Goal: Task Accomplishment & Management: Complete application form

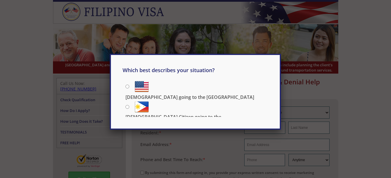
click at [180, 114] on p "[DEMOGRAPHIC_DATA] Citizen going to the [DEMOGRAPHIC_DATA]" at bounding box center [196, 120] width 143 height 13
click at [129, 105] on input "[DEMOGRAPHIC_DATA] Citizen going to the [DEMOGRAPHIC_DATA]" at bounding box center [127, 107] width 4 height 4
radio input "true"
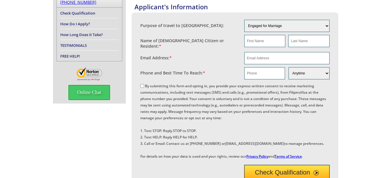
scroll to position [75, 0]
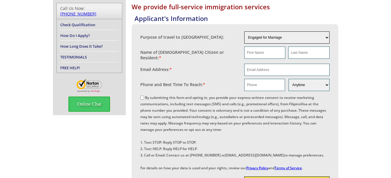
click at [327, 36] on select "Engaged for Marriage Already Married to U.S. Citizen / Resident For Short Term …" at bounding box center [286, 37] width 85 height 12
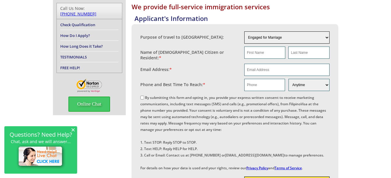
select select "other"
click at [244, 31] on select "Engaged for Marriage Already Married to U.S. Citizen / Resident For Short Term …" at bounding box center [286, 37] width 85 height 12
click at [121, 131] on div "We provide full-service immigration services Applicant's Information Purpose of…" at bounding box center [195, 147] width 285 height 297
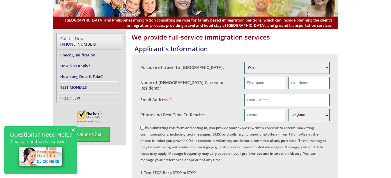
scroll to position [0, 0]
